Goal: Task Accomplishment & Management: Manage account settings

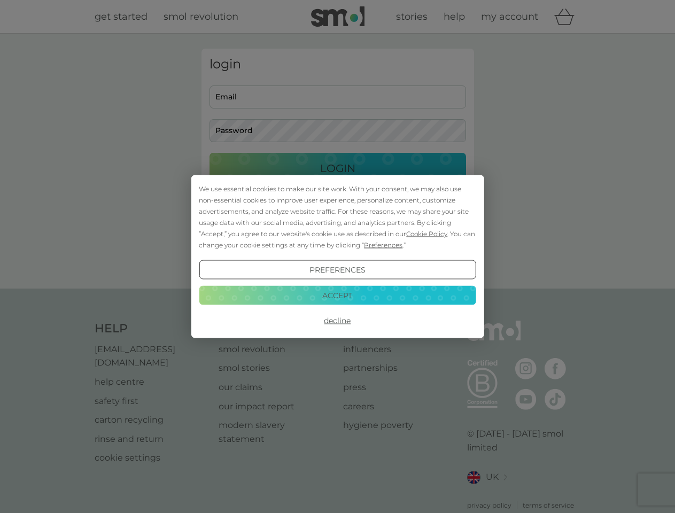
click at [427, 233] on span "Cookie Policy" at bounding box center [426, 234] width 41 height 8
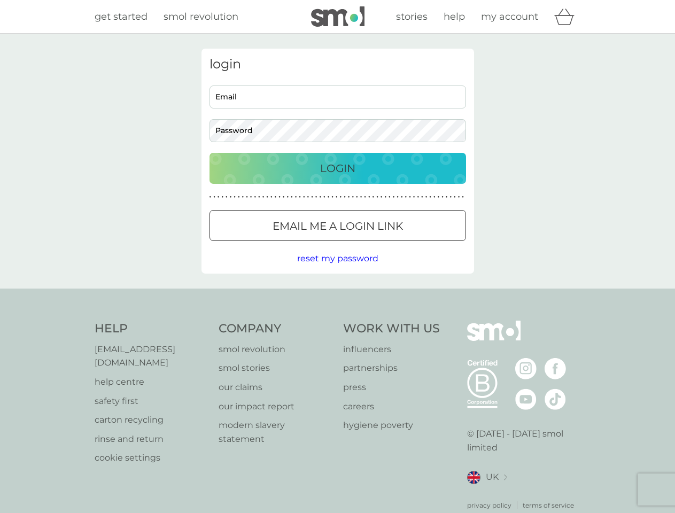
click at [382, 245] on div "login Email Password Login ● ● ● ● ● ● ● ● ● ● ● ● ● ● ● ● ● ● ● ● ● ● ● ● ● ● …" at bounding box center [337, 161] width 272 height 225
click at [337, 270] on div "login Email Password Login ● ● ● ● ● ● ● ● ● ● ● ● ● ● ● ● ● ● ● ● ● ● ● ● ● ● …" at bounding box center [337, 161] width 272 height 225
click at [337, 320] on div "Help [EMAIL_ADDRESS][DOMAIN_NAME] help centre safety first carton recycling rin…" at bounding box center [338, 415] width 486 height 190
click at [337, 295] on div "Help [EMAIL_ADDRESS][DOMAIN_NAME] help centre safety first carton recycling rin…" at bounding box center [337, 415] width 675 height 254
